Goal: Find specific page/section: Find specific page/section

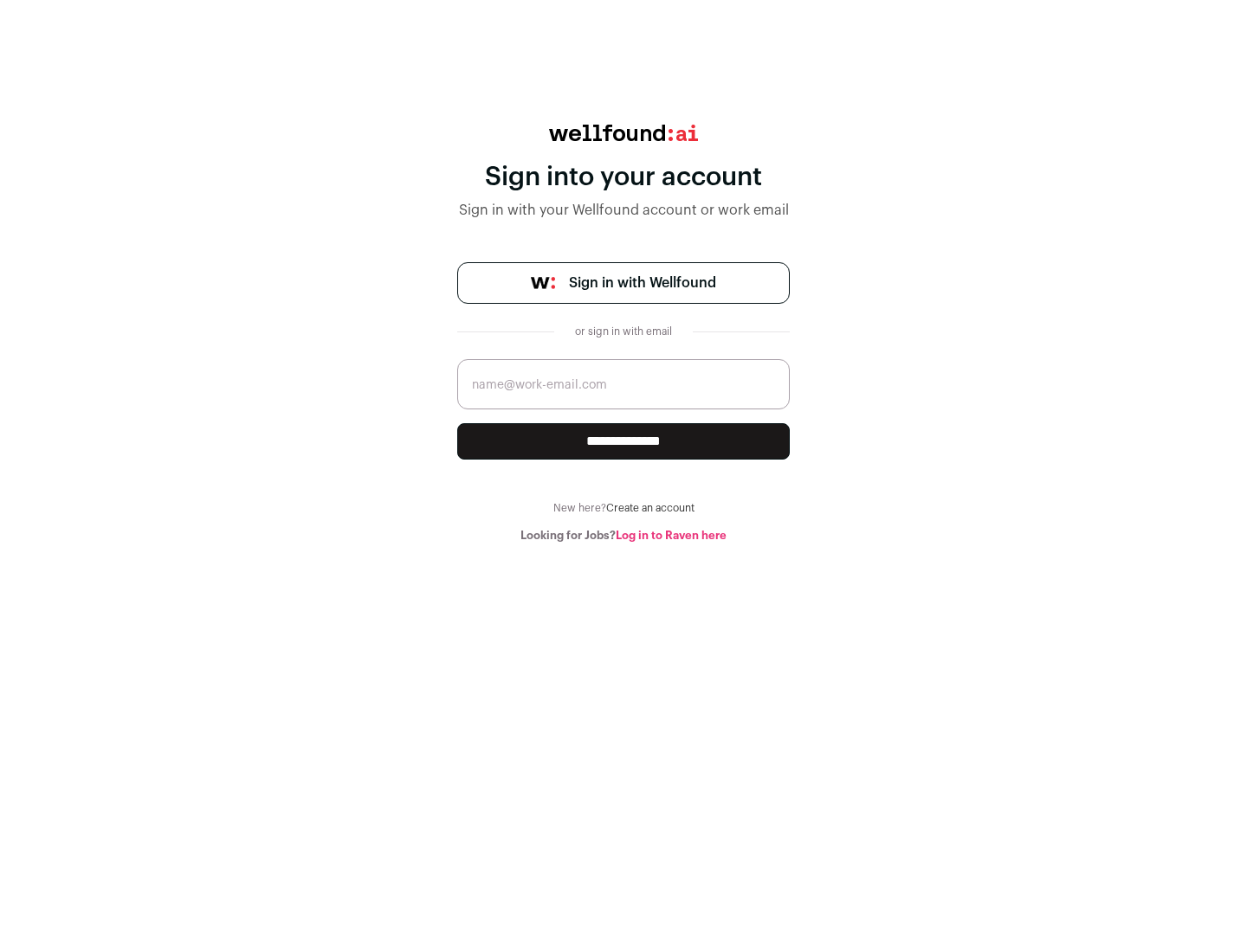
click at [641, 283] on span "Sign in with Wellfound" at bounding box center [641, 283] width 147 height 21
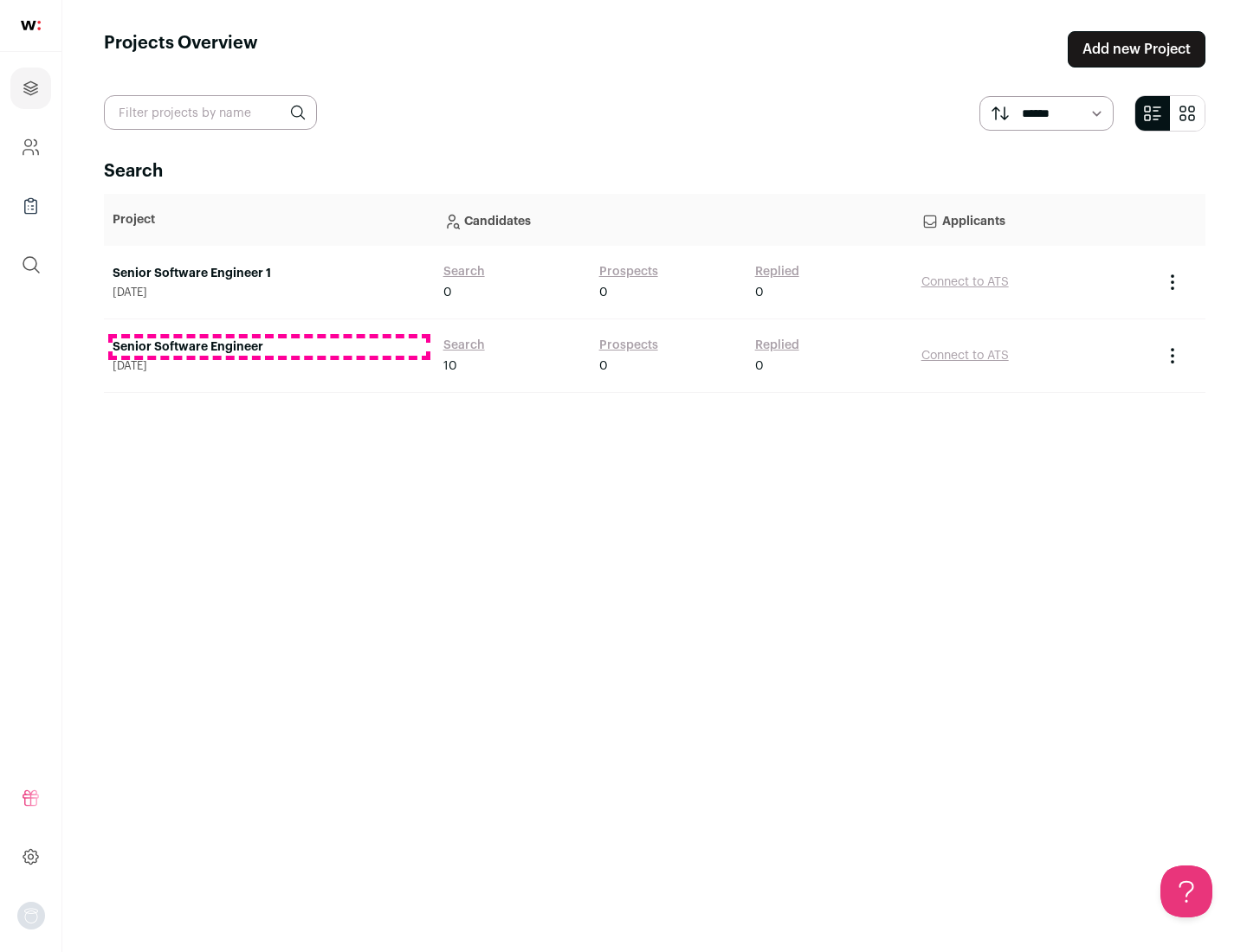
click at [269, 347] on link "Senior Software Engineer" at bounding box center [270, 347] width 314 height 17
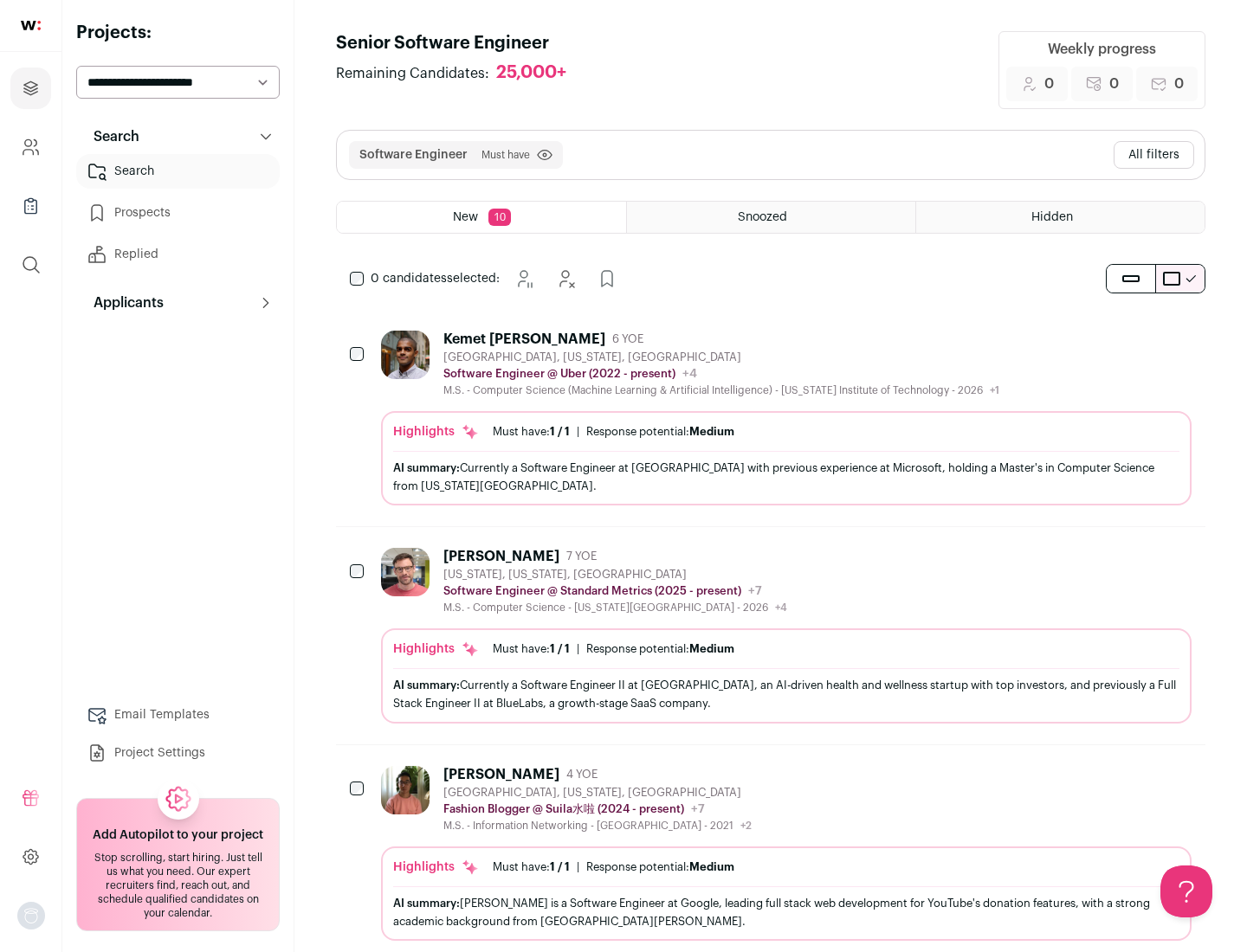
click at [770, 418] on div "Highlights Must have: 1 / 1 How many must haves have been fulfilled? | Response…" at bounding box center [785, 459] width 810 height 94
